Goal: Task Accomplishment & Management: Manage account settings

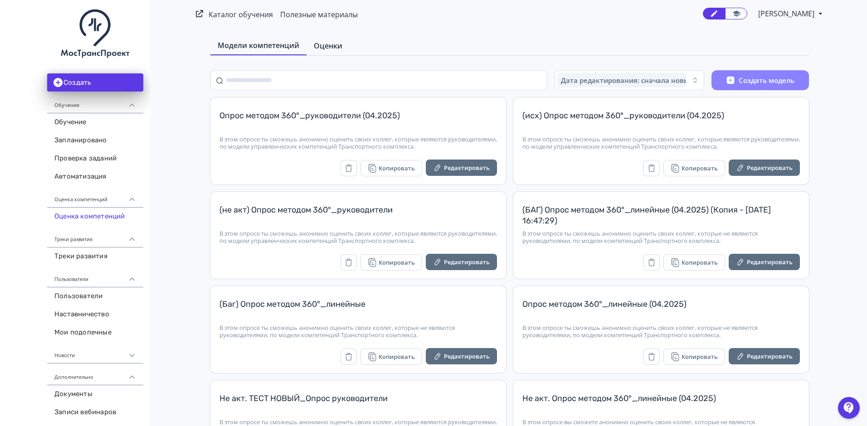
click at [328, 45] on span "Оценки" at bounding box center [328, 45] width 29 height 11
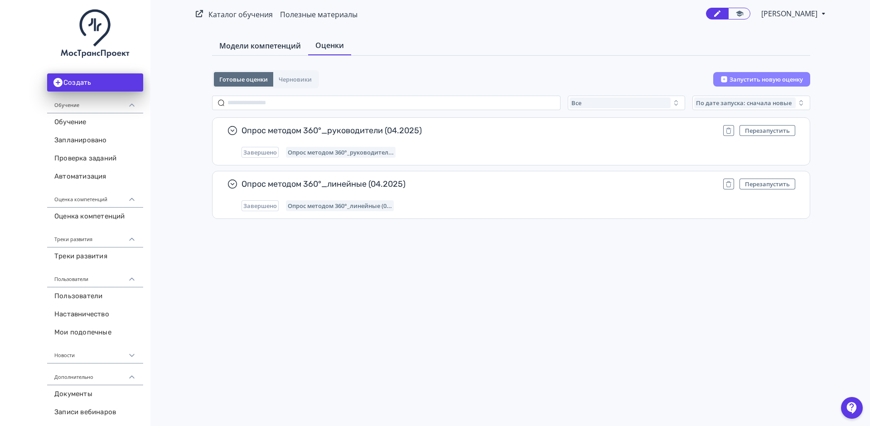
click at [261, 49] on span "Модели компетенций" at bounding box center [260, 45] width 82 height 11
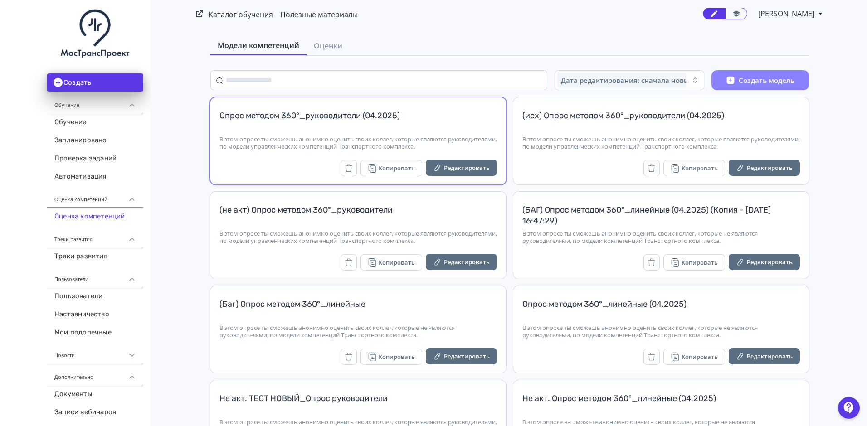
click at [339, 118] on div "Опрос методом 360°_руководители (04.2025)" at bounding box center [357, 121] width 277 height 22
drag, startPoint x: 369, startPoint y: 113, endPoint x: 381, endPoint y: 119, distance: 13.8
click at [369, 113] on div "Опрос методом 360°_руководители (04.2025)" at bounding box center [357, 121] width 277 height 22
click at [451, 165] on button "Редактировать" at bounding box center [461, 168] width 71 height 16
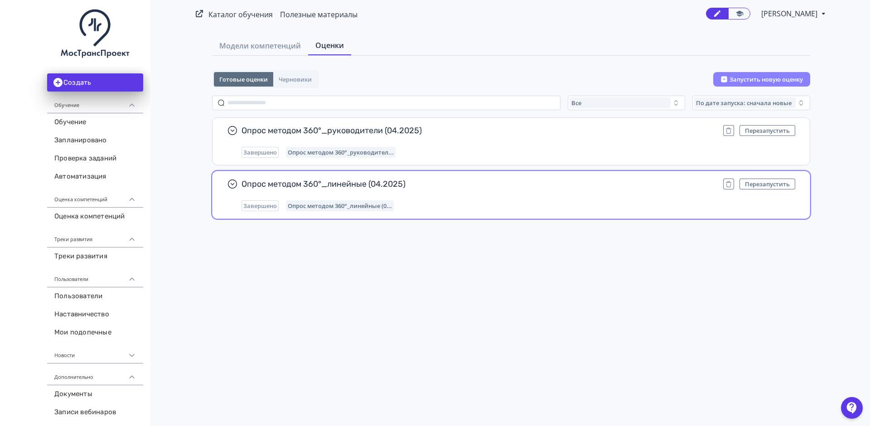
click at [768, 213] on div "Опрос методом 360°_линейные (04.2025) Перезапустить Завершено Опрос методом 360…" at bounding box center [511, 194] width 597 height 47
